Goal: Check status: Check status

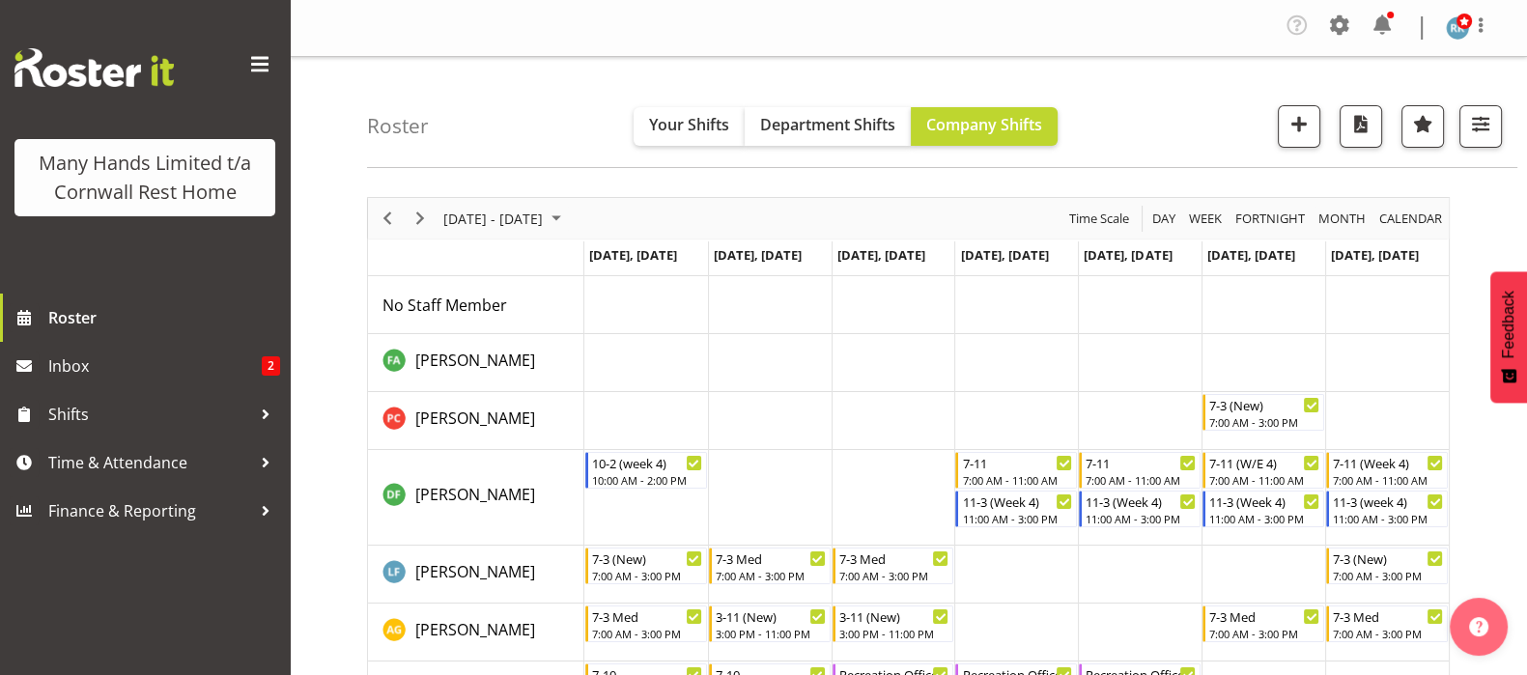
click at [556, 234] on div "September 08 - 14, 2025" at bounding box center [505, 218] width 136 height 41
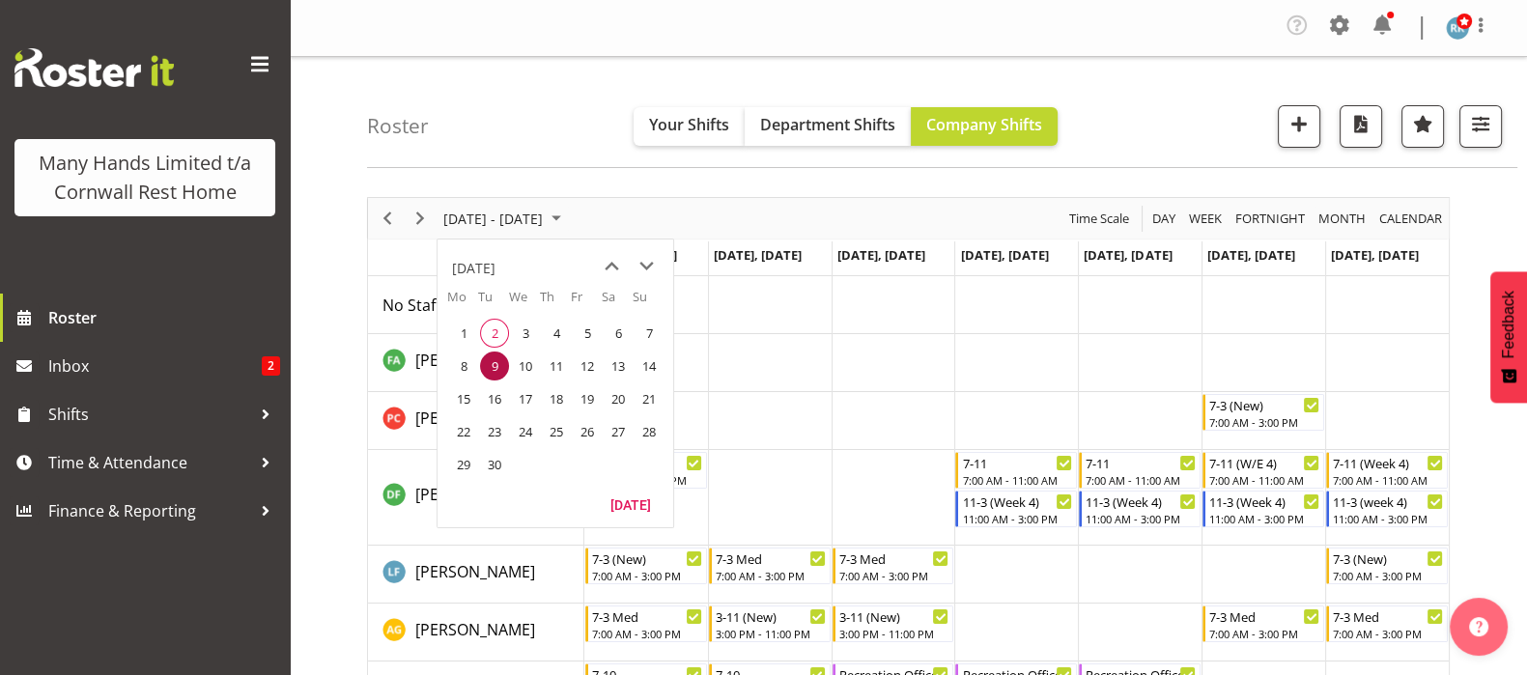
click at [496, 267] on div "September 2025" at bounding box center [473, 268] width 43 height 39
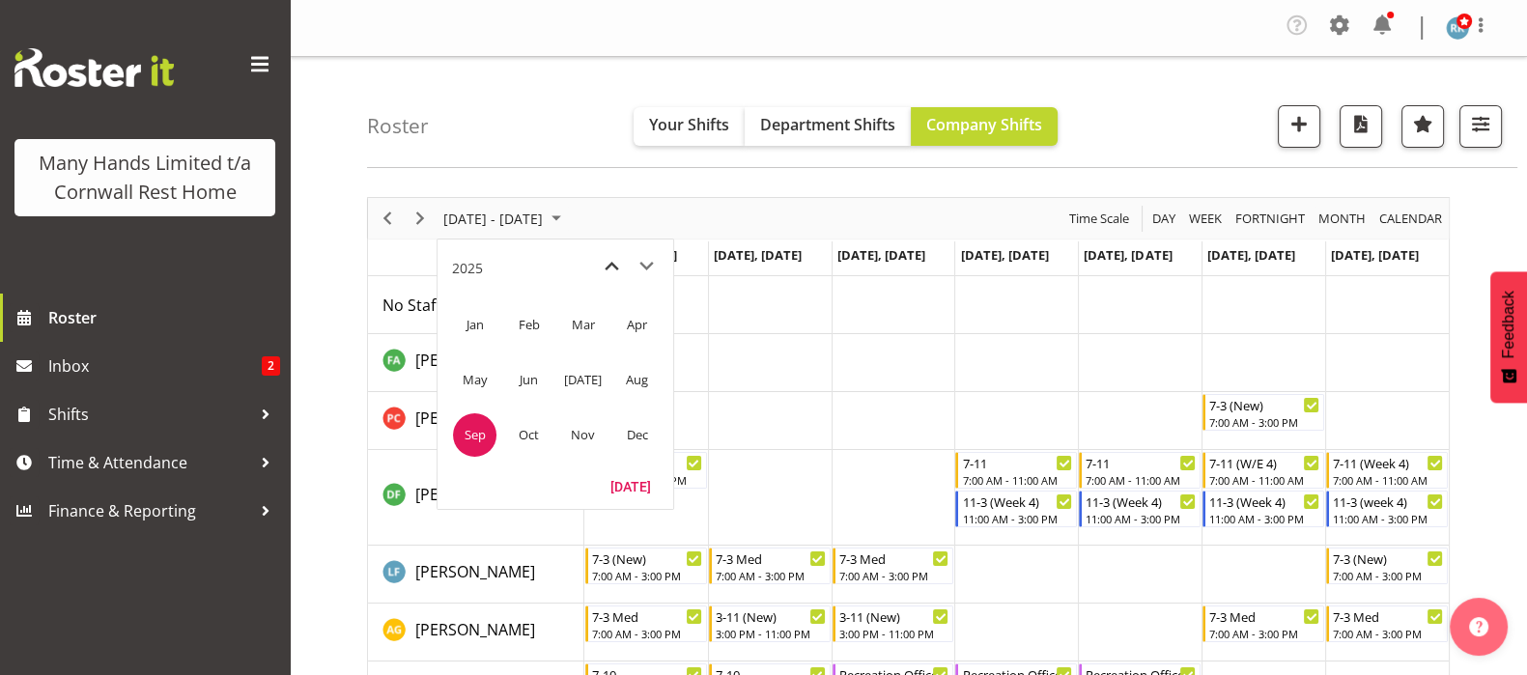
click at [610, 264] on span "previous month" at bounding box center [612, 266] width 34 height 35
click at [466, 326] on span "Jan" at bounding box center [474, 324] width 43 height 43
click at [616, 272] on span "previous month" at bounding box center [612, 266] width 34 height 35
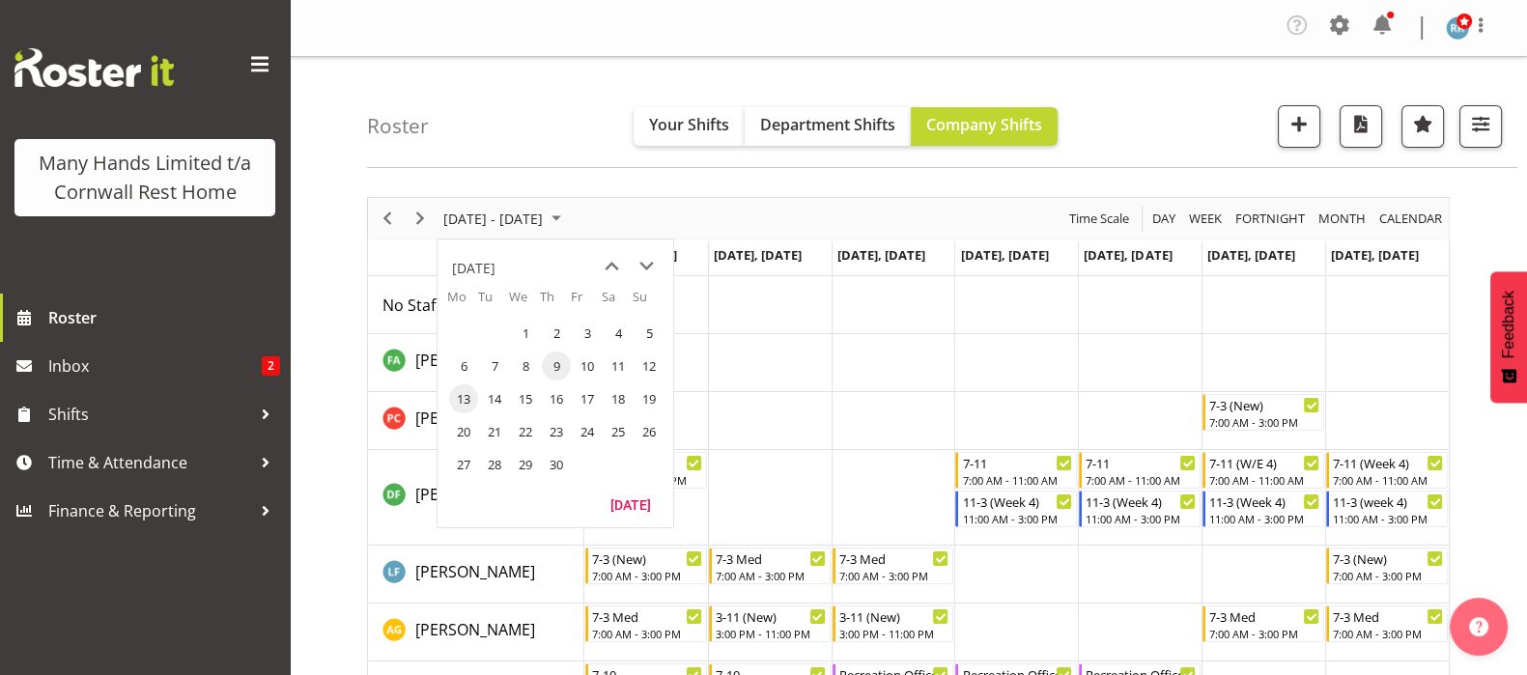
click at [461, 389] on span "13" at bounding box center [463, 399] width 29 height 29
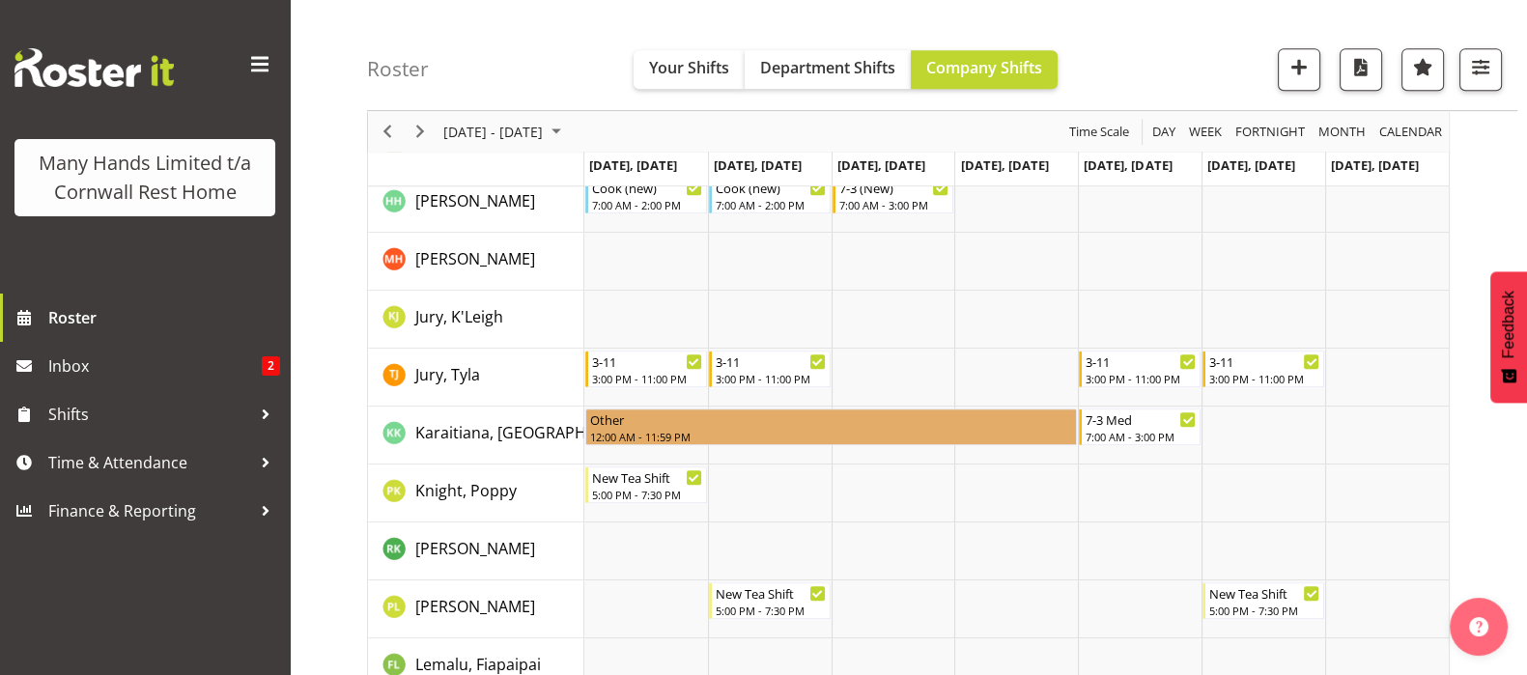
scroll to position [1228, 0]
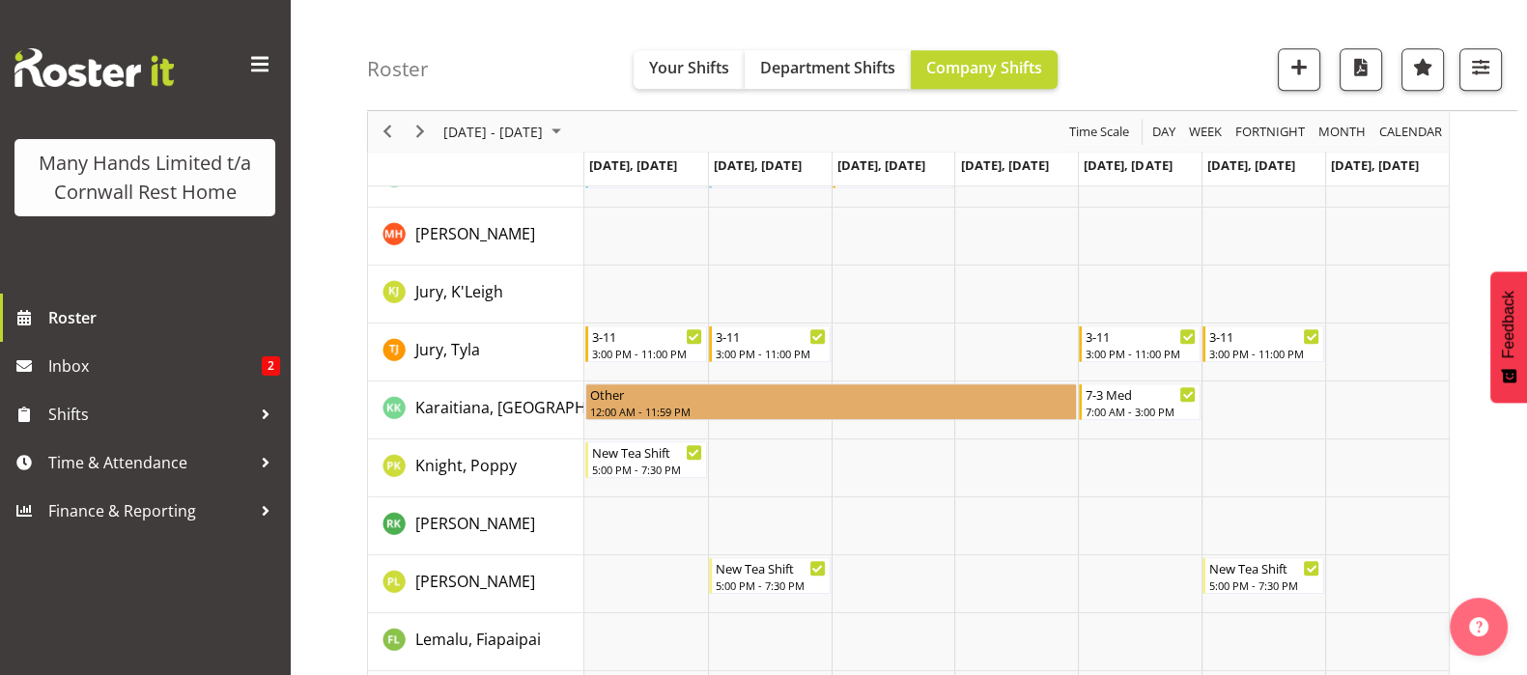
click at [53, 305] on span "Roster" at bounding box center [164, 317] width 232 height 29
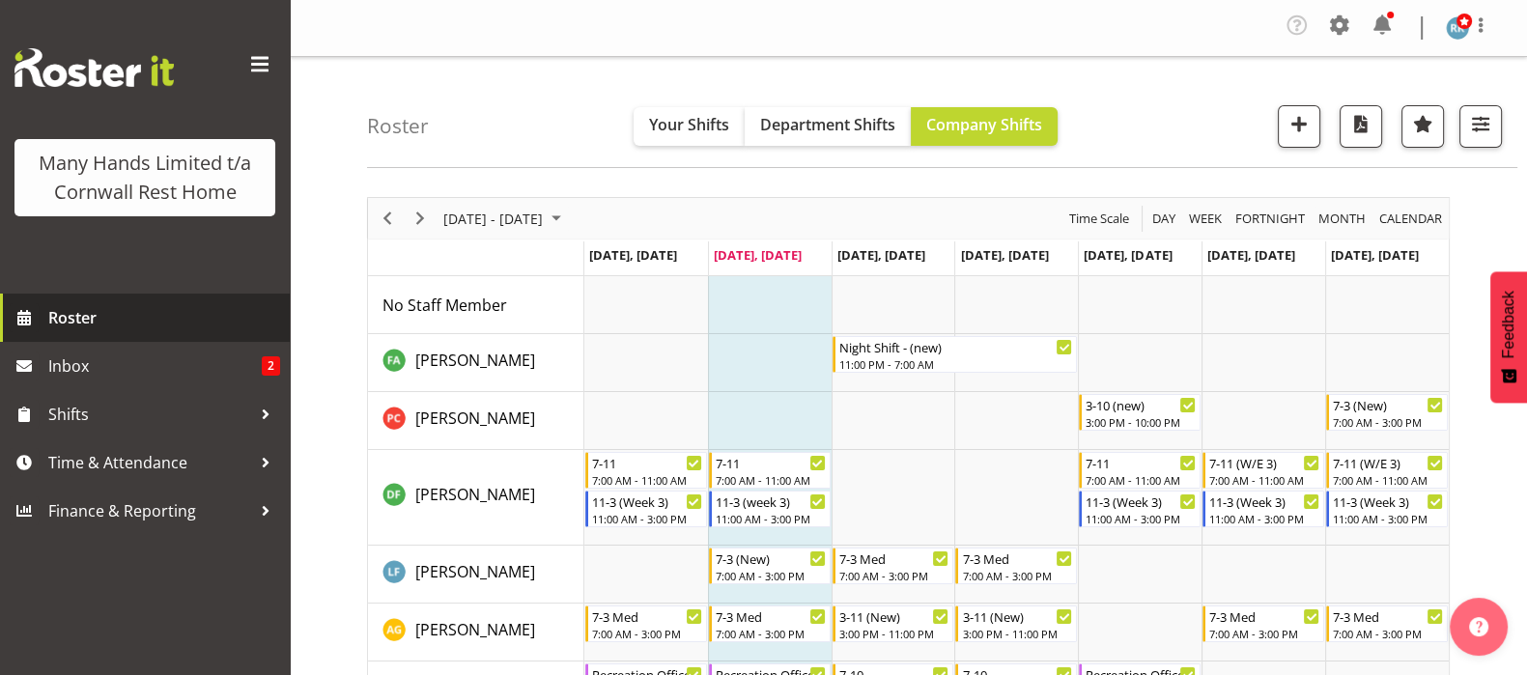
click at [68, 321] on span "Roster" at bounding box center [164, 317] width 232 height 29
